Goal: Book appointment/travel/reservation

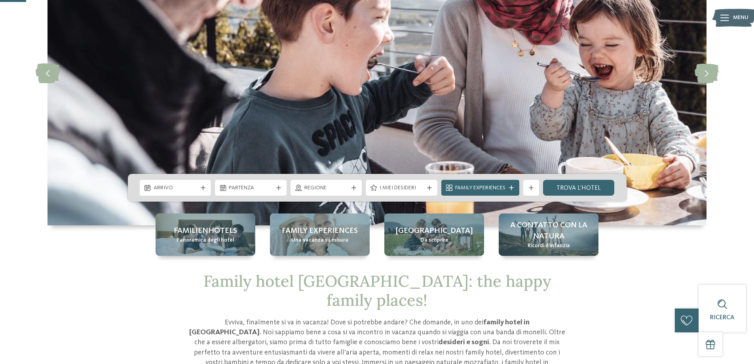
click at [194, 187] on span "Arrivo" at bounding box center [176, 188] width 44 height 8
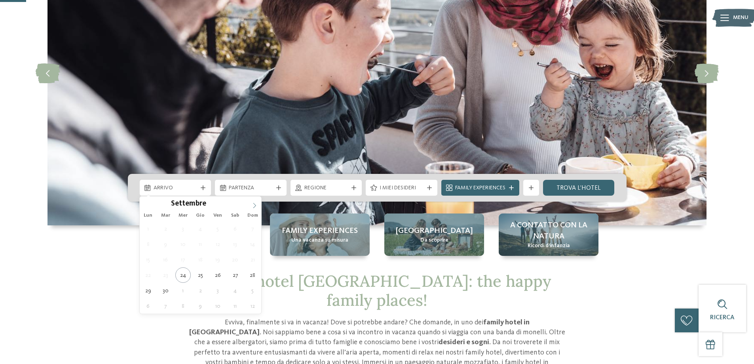
click at [256, 207] on icon at bounding box center [255, 206] width 6 height 6
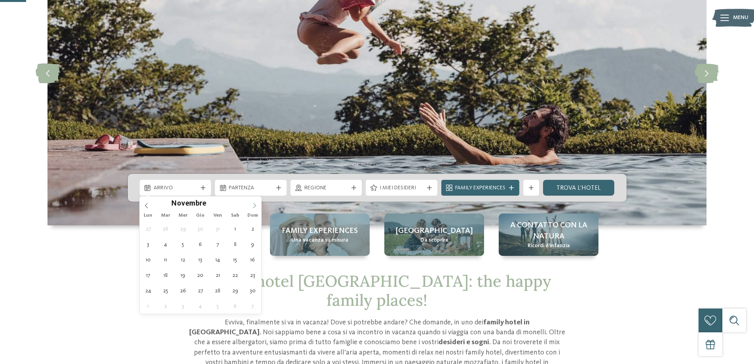
click at [256, 207] on icon at bounding box center [255, 206] width 6 height 6
type input "****"
click at [256, 207] on icon at bounding box center [255, 206] width 6 height 6
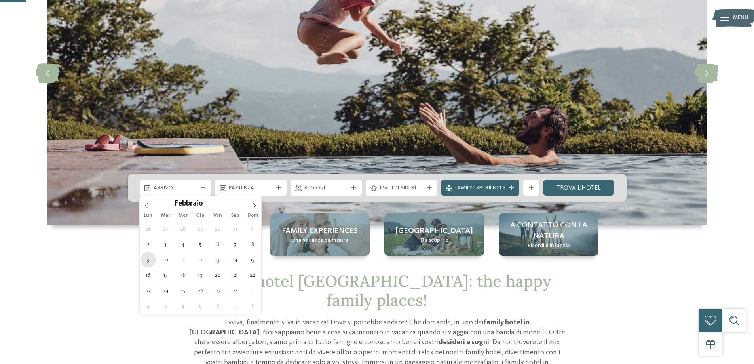
type div "[DATE]"
type input "****"
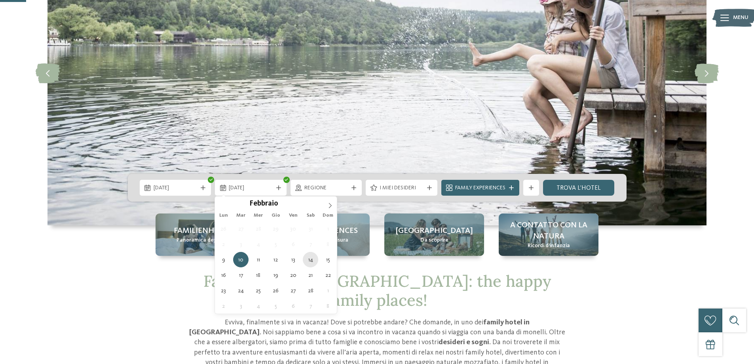
type div "[DATE]"
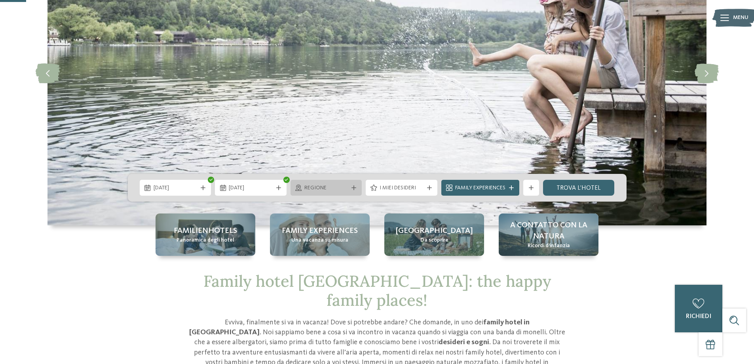
click at [320, 192] on div "Regione" at bounding box center [327, 188] width 72 height 16
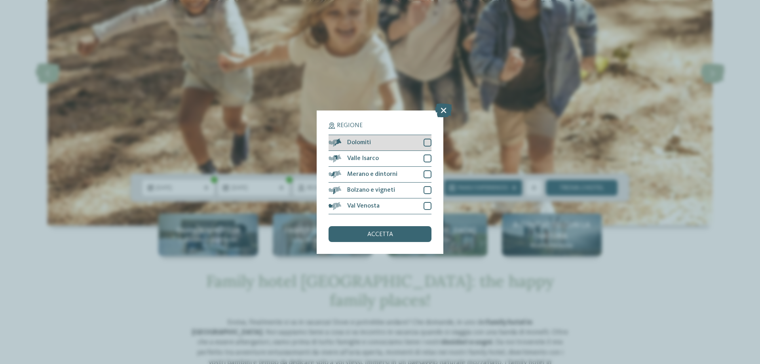
click at [425, 146] on div at bounding box center [428, 143] width 8 height 8
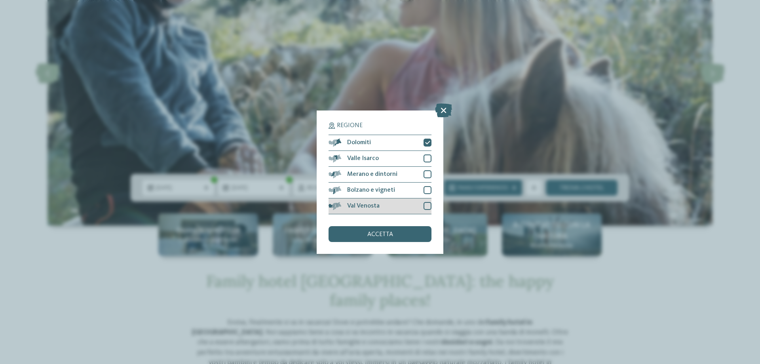
click at [429, 203] on div at bounding box center [428, 206] width 8 height 8
click at [398, 234] on div "accetta" at bounding box center [380, 234] width 103 height 16
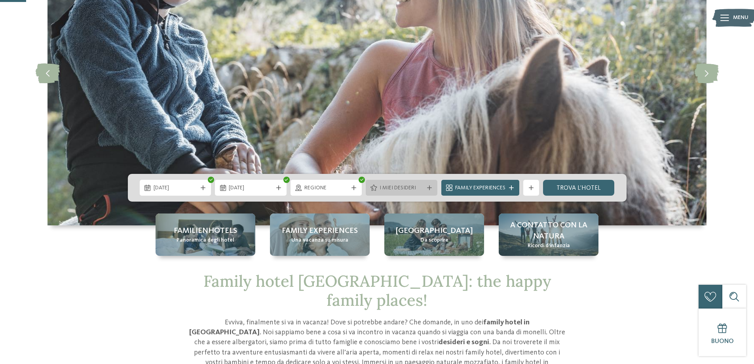
click at [394, 191] on span "I miei desideri" at bounding box center [402, 188] width 44 height 8
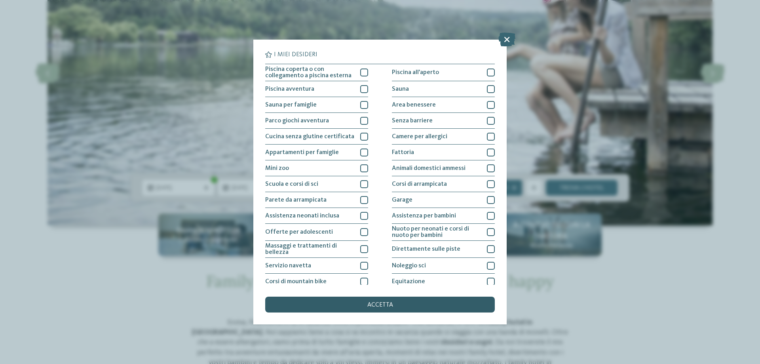
click at [356, 302] on div "accetta" at bounding box center [380, 305] width 230 height 16
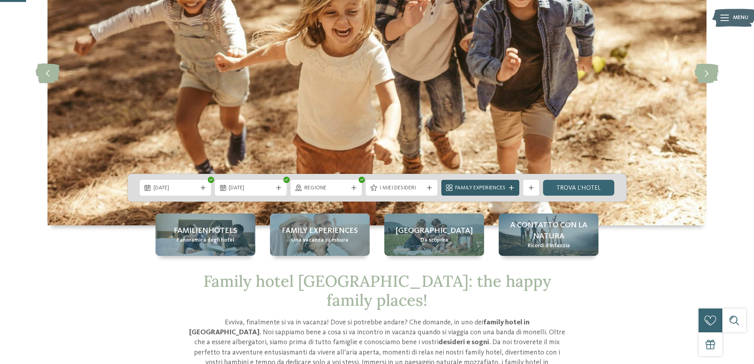
click at [507, 189] on div "Family Experiences" at bounding box center [480, 187] width 54 height 9
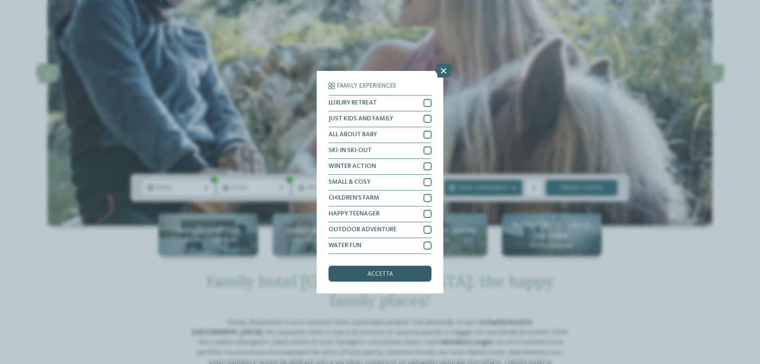
click at [394, 275] on div "accetta" at bounding box center [380, 274] width 103 height 16
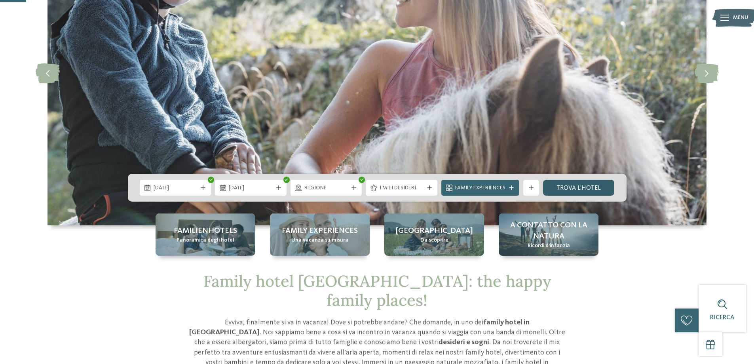
click at [572, 189] on link "trova l’hotel" at bounding box center [579, 188] width 72 height 16
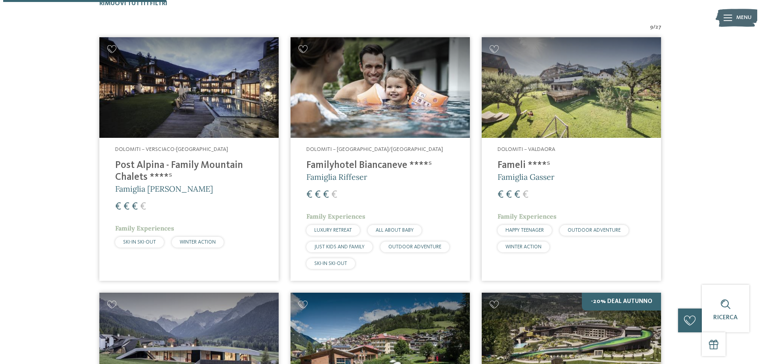
scroll to position [260, 0]
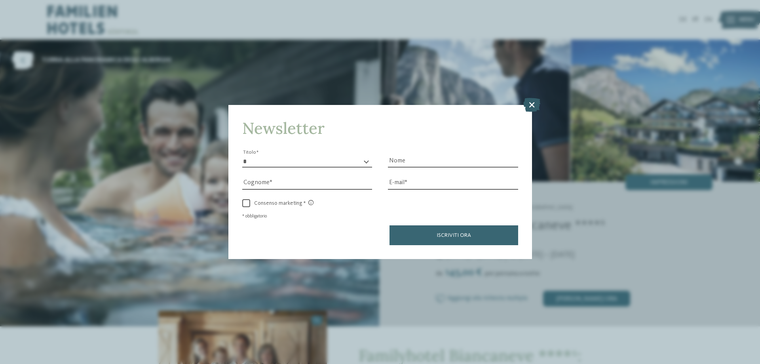
click at [527, 104] on icon at bounding box center [531, 105] width 17 height 14
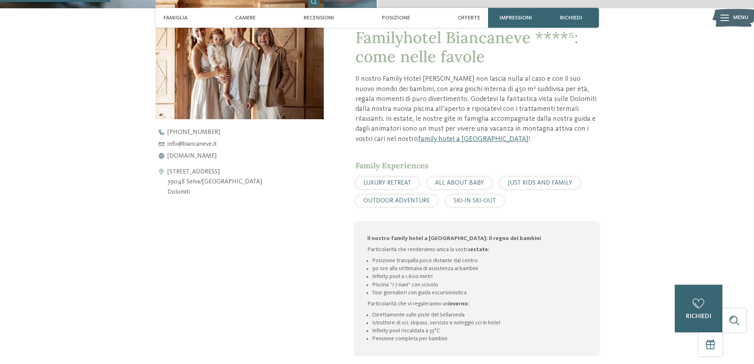
scroll to position [356, 0]
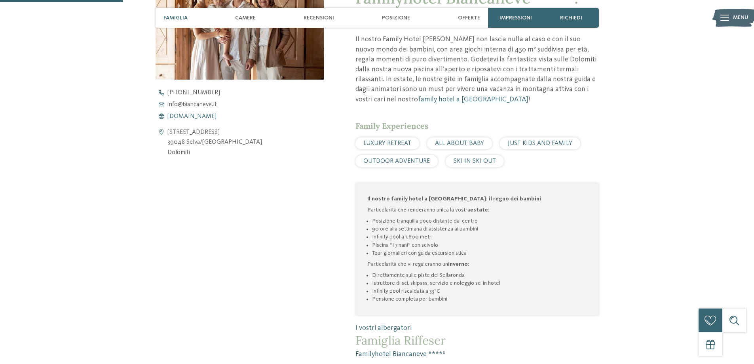
click at [185, 114] on span "www.biancaneve.it" at bounding box center [191, 116] width 49 height 6
